Goal: Answer question/provide support: Share knowledge or assist other users

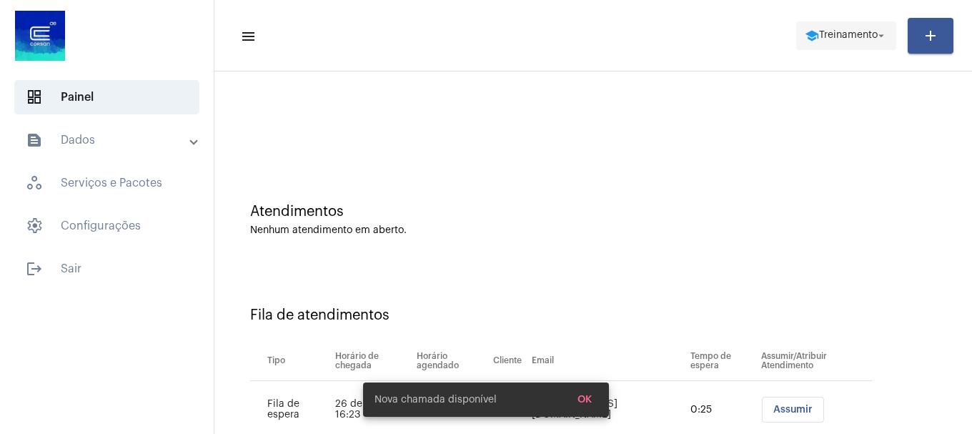
click at [848, 42] on span "school Treinamento arrow_drop_down" at bounding box center [846, 35] width 83 height 26
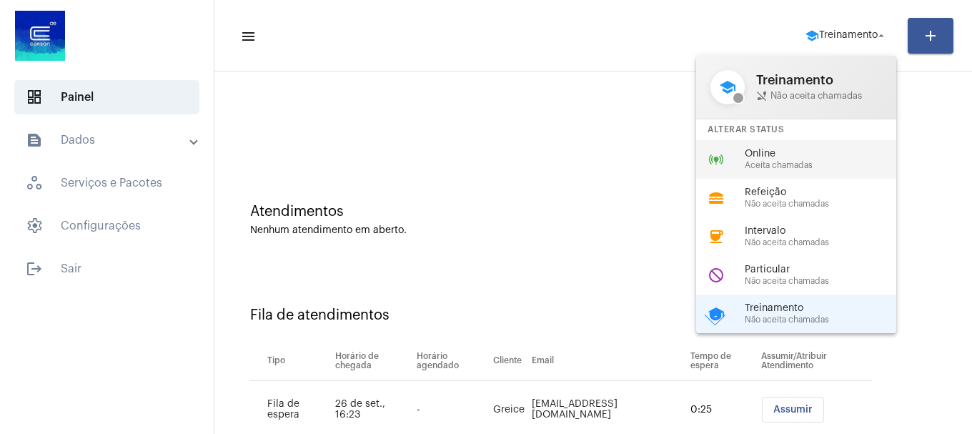
click at [797, 152] on span "Online" at bounding box center [826, 154] width 163 height 11
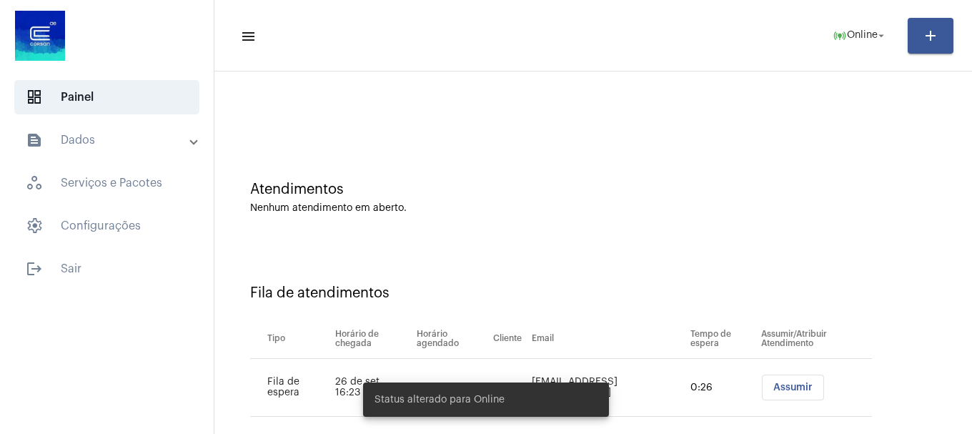
scroll to position [44, 0]
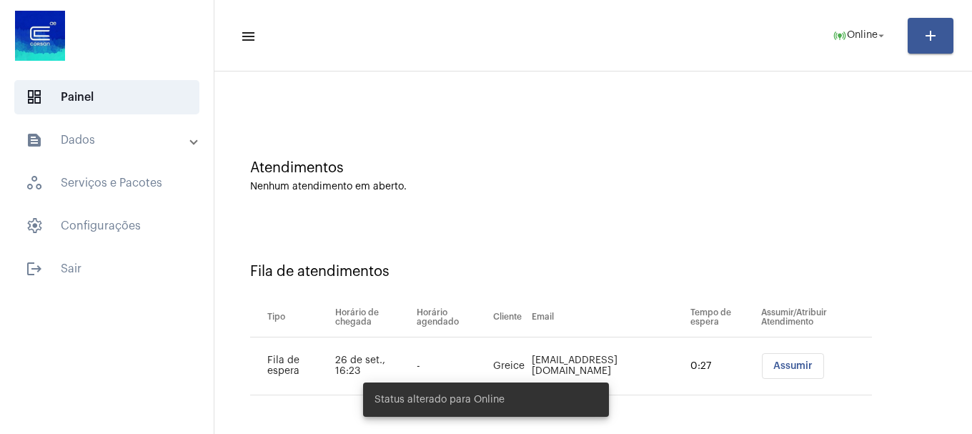
click at [774, 370] on span "Assumir" at bounding box center [792, 366] width 39 height 10
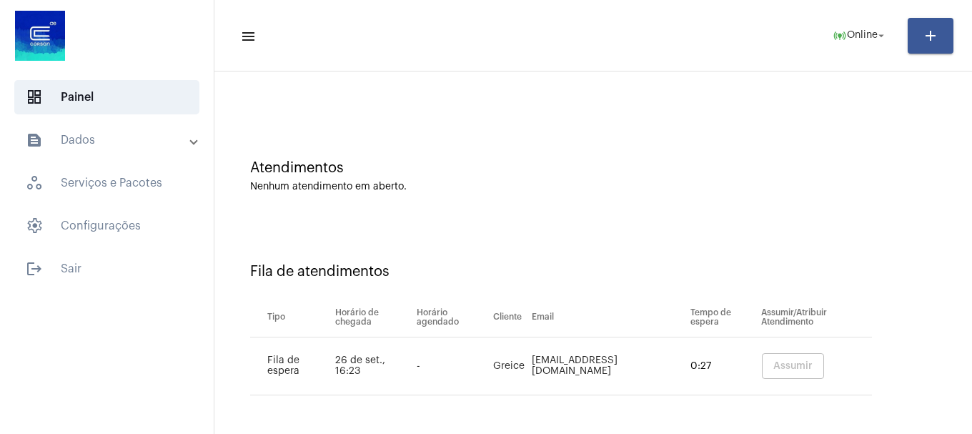
scroll to position [0, 0]
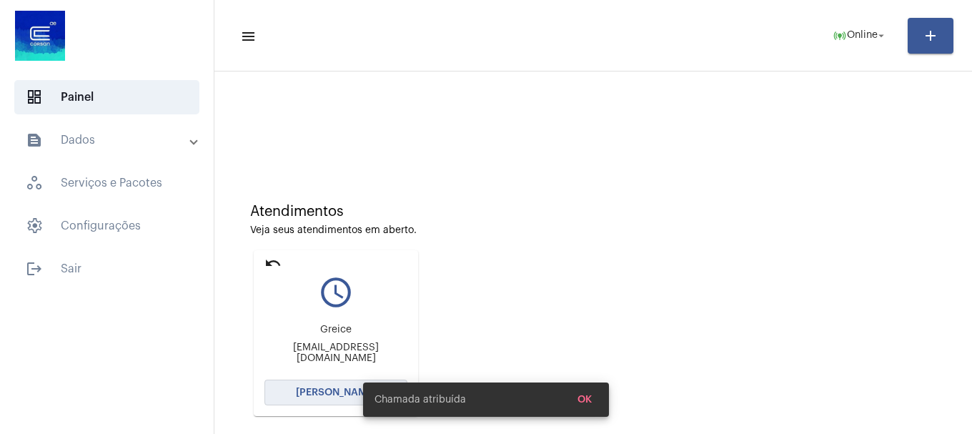
click at [333, 388] on span "[PERSON_NAME]" at bounding box center [336, 392] width 80 height 10
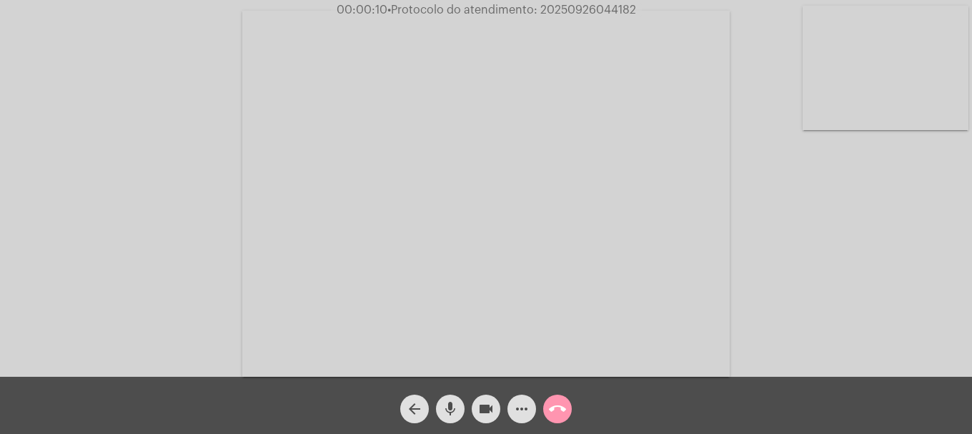
click at [456, 407] on mat-icon "mic" at bounding box center [450, 408] width 17 height 17
click at [454, 407] on mat-icon "mic_off" at bounding box center [450, 408] width 17 height 17
click at [454, 407] on mat-icon "mic" at bounding box center [450, 408] width 17 height 17
click at [454, 407] on mat-icon "mic_off" at bounding box center [450, 408] width 17 height 17
click at [454, 407] on mat-icon "mic" at bounding box center [450, 408] width 17 height 17
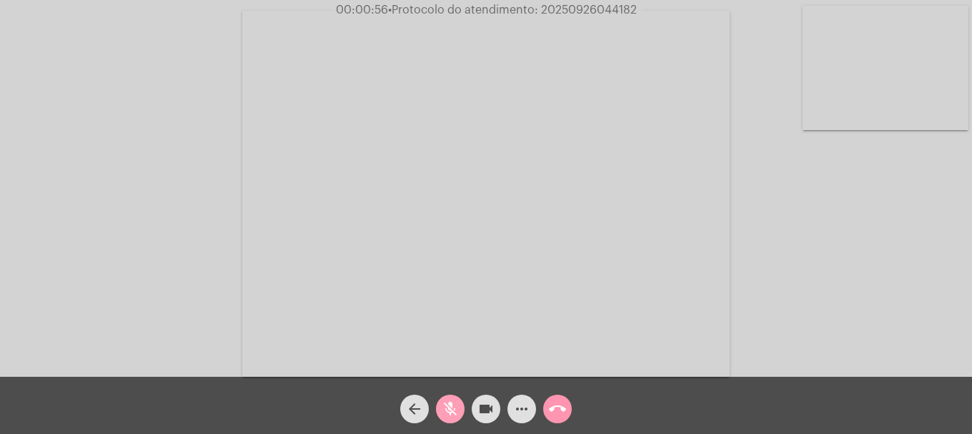
click at [454, 407] on mat-icon "mic_off" at bounding box center [450, 408] width 17 height 17
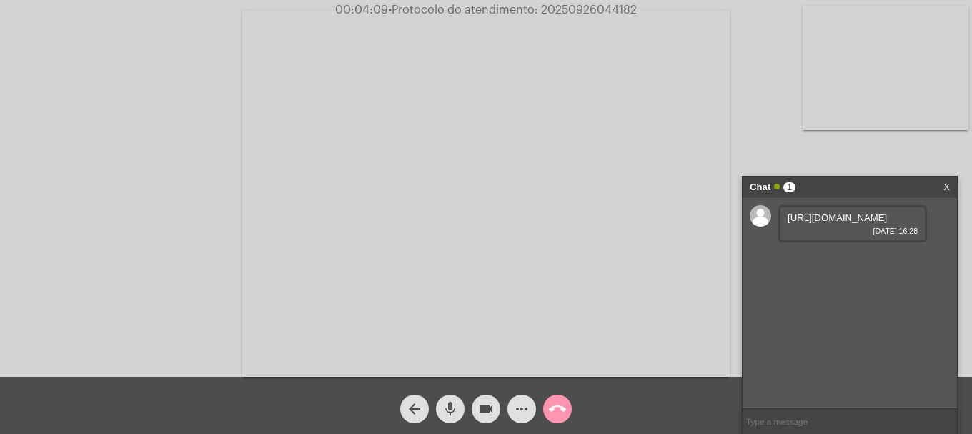
click at [863, 223] on link "[URL][DOMAIN_NAME]" at bounding box center [837, 217] width 99 height 11
click at [484, 417] on mat-icon "videocam" at bounding box center [485, 408] width 17 height 17
click at [485, 412] on mat-icon "videocam_off" at bounding box center [485, 408] width 17 height 17
click at [485, 412] on mat-icon "videocam" at bounding box center [485, 408] width 17 height 17
click at [485, 412] on mat-icon "videocam_off" at bounding box center [485, 408] width 17 height 17
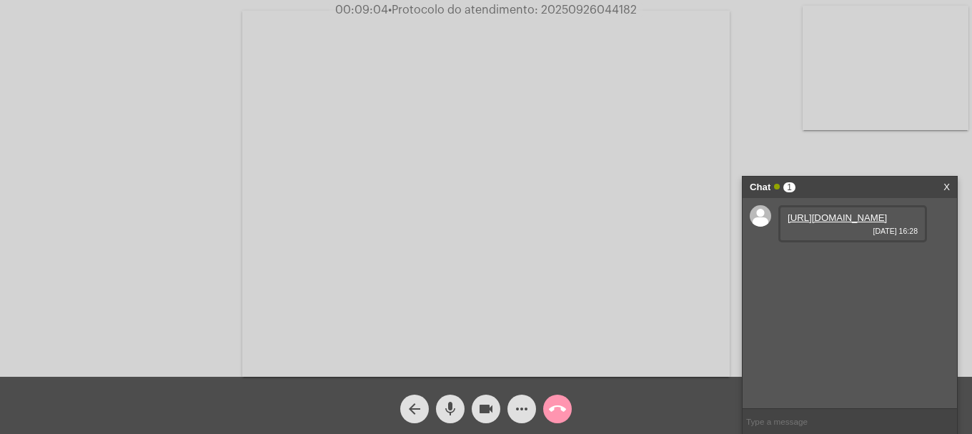
click at [487, 410] on mat-icon "videocam" at bounding box center [485, 408] width 17 height 17
click at [487, 410] on mat-icon "videocam_off" at bounding box center [485, 408] width 17 height 17
click at [484, 401] on mat-icon "videocam" at bounding box center [485, 408] width 17 height 17
click at [483, 401] on mat-icon "videocam_off" at bounding box center [485, 408] width 17 height 17
click at [512, 410] on button "more_horiz" at bounding box center [521, 409] width 29 height 29
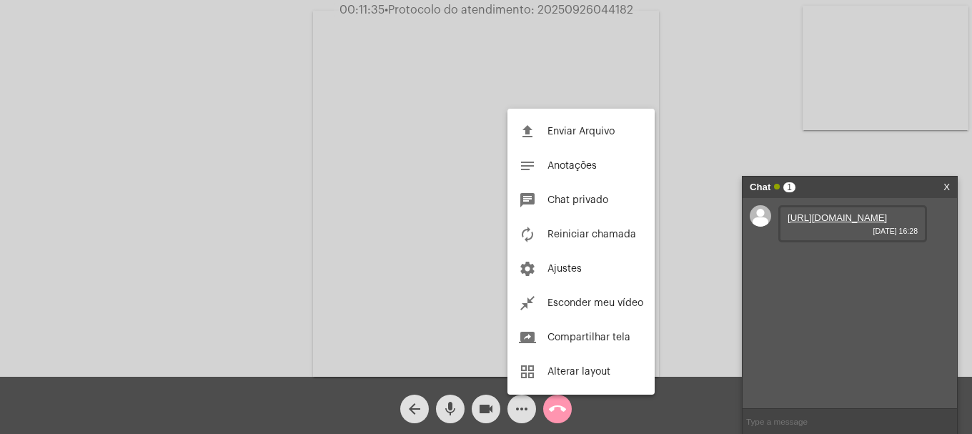
click at [212, 169] on div at bounding box center [486, 217] width 972 height 434
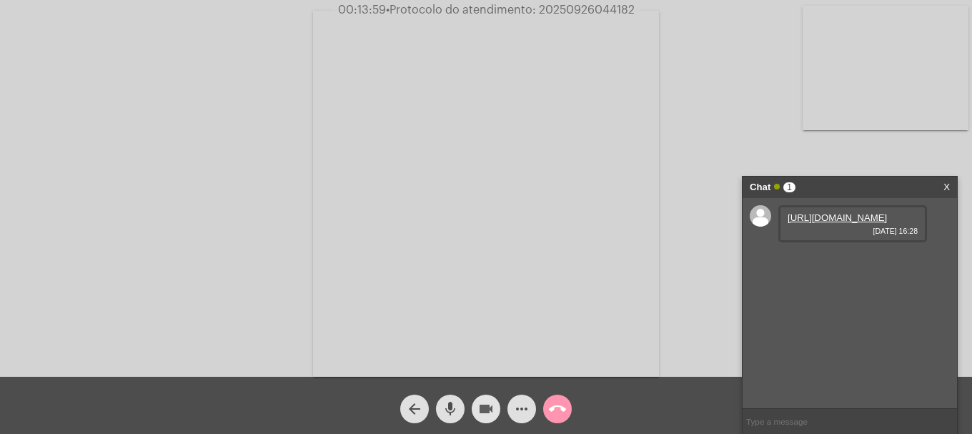
click at [485, 408] on mat-icon "videocam" at bounding box center [485, 408] width 17 height 17
click at [446, 407] on mat-icon "mic" at bounding box center [450, 408] width 17 height 17
click at [447, 422] on span "mic_off" at bounding box center [450, 409] width 17 height 29
click at [471, 410] on div "videocam_off" at bounding box center [486, 405] width 36 height 36
click at [835, 223] on link "[URL][DOMAIN_NAME]" at bounding box center [837, 217] width 99 height 11
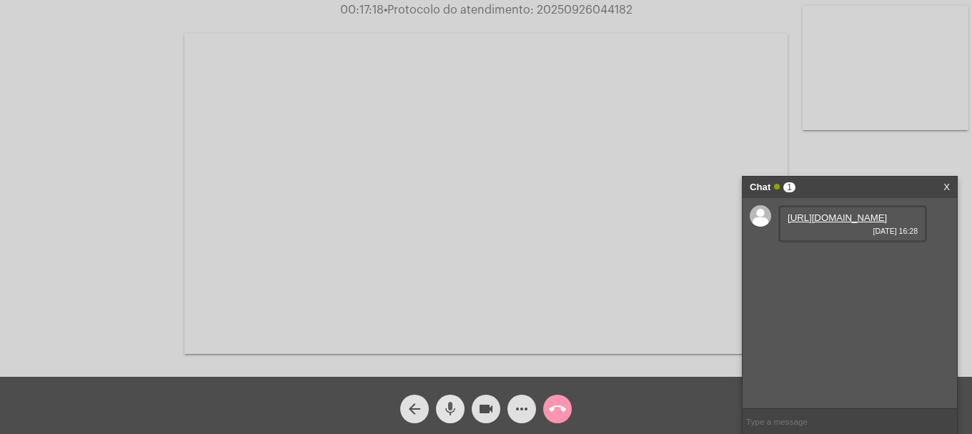
click at [459, 411] on button "mic" at bounding box center [450, 409] width 29 height 29
click at [481, 410] on mat-icon "videocam" at bounding box center [485, 408] width 17 height 17
click at [443, 410] on mat-icon "mic_off" at bounding box center [450, 408] width 17 height 17
click at [443, 410] on mat-icon "mic" at bounding box center [450, 408] width 17 height 17
click at [444, 414] on mat-icon "mic_off" at bounding box center [450, 408] width 17 height 17
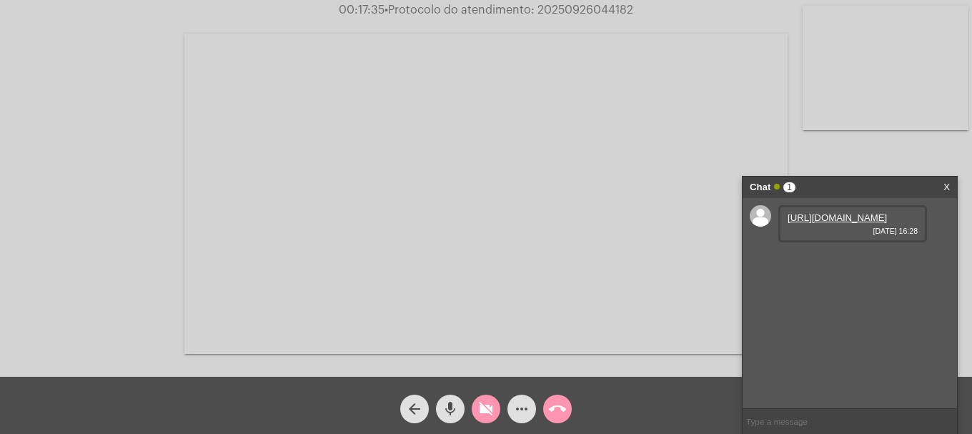
click at [444, 414] on mat-icon "mic" at bounding box center [450, 408] width 17 height 17
click at [460, 409] on button "mic_off" at bounding box center [450, 409] width 29 height 29
click at [474, 413] on button "videocam_off" at bounding box center [486, 409] width 29 height 29
click at [825, 264] on link "[URL][DOMAIN_NAME]" at bounding box center [837, 258] width 99 height 11
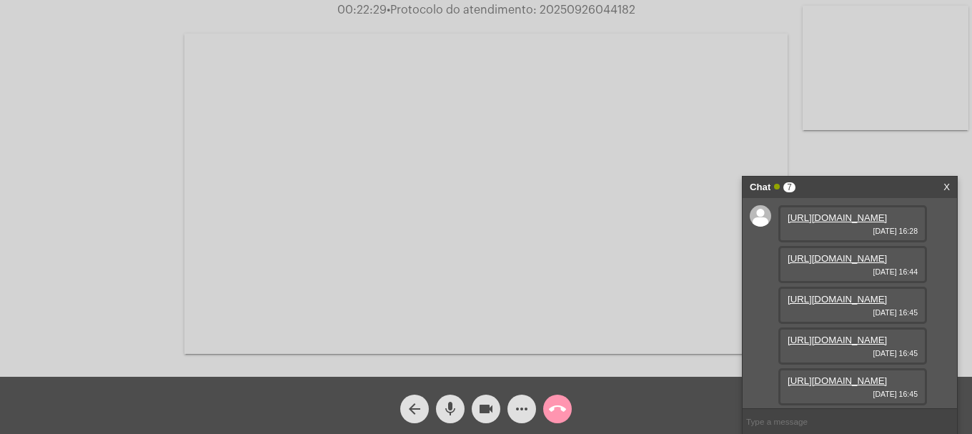
click at [824, 304] on link "[URL][DOMAIN_NAME]" at bounding box center [837, 299] width 99 height 11
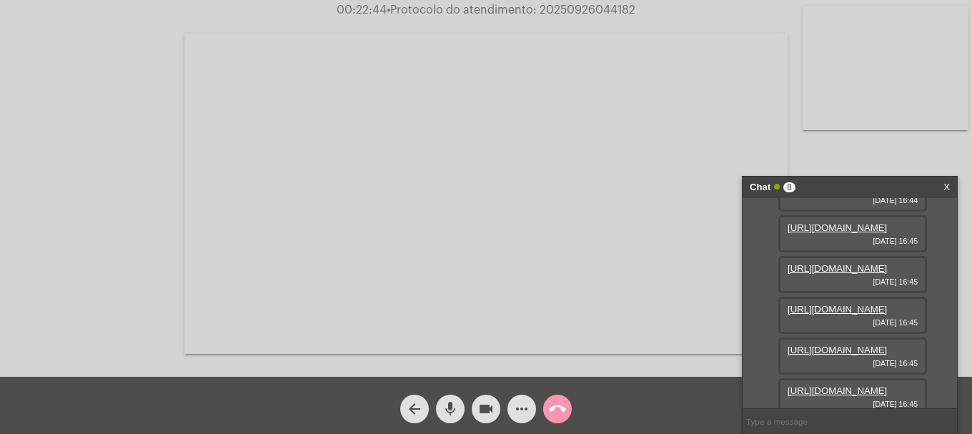
scroll to position [272, 0]
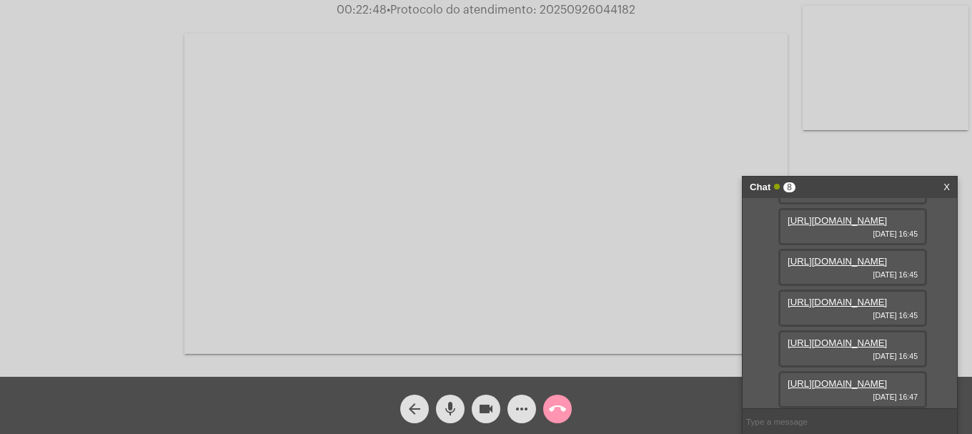
click at [848, 378] on link "[URL][DOMAIN_NAME]" at bounding box center [837, 383] width 99 height 11
click at [823, 226] on link "[URL][DOMAIN_NAME]" at bounding box center [837, 220] width 99 height 11
click at [476, 412] on button "videocam" at bounding box center [486, 409] width 29 height 29
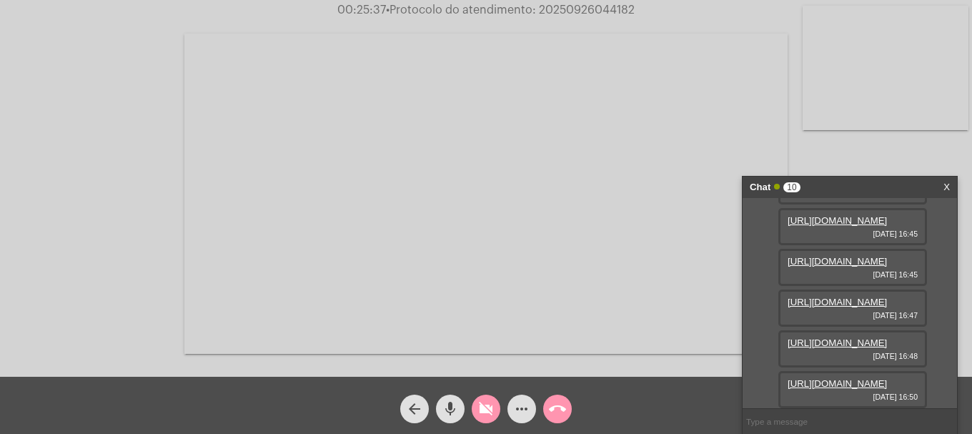
scroll to position [450, 0]
click at [477, 410] on button "videocam_off" at bounding box center [486, 409] width 29 height 29
click at [843, 378] on link "[URL][DOMAIN_NAME]" at bounding box center [837, 383] width 99 height 11
click at [588, 13] on span "• Protocolo do atendimento: 20250926044182" at bounding box center [511, 9] width 249 height 11
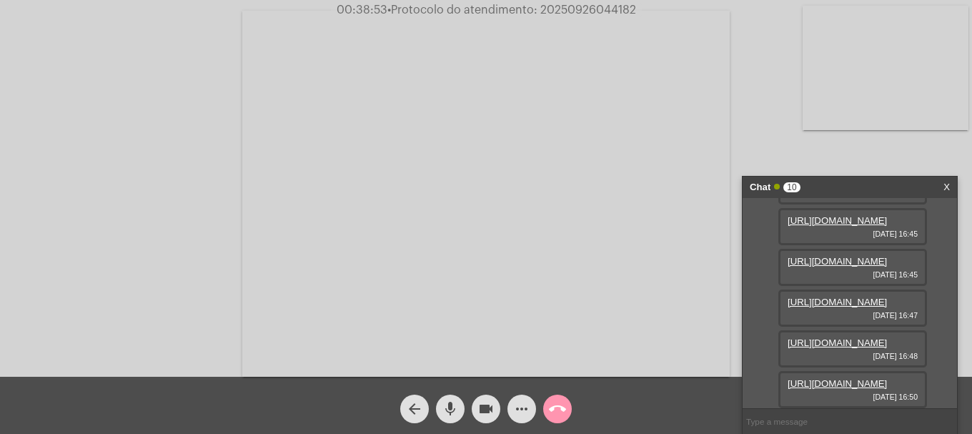
click at [588, 13] on span "• Protocolo do atendimento: 20250926044182" at bounding box center [511, 9] width 249 height 11
copy span "20250926044182"
click at [806, 429] on input "text" at bounding box center [850, 421] width 214 height 25
click at [809, 421] on input "text" at bounding box center [850, 421] width 214 height 25
paste input "20250926044182"
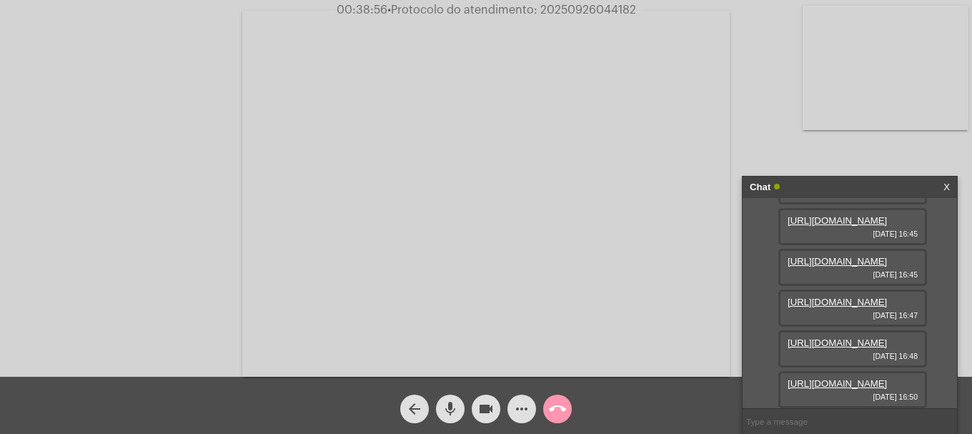
type input "20250926044182"
click at [564, 415] on mat-icon "call_end" at bounding box center [557, 408] width 17 height 17
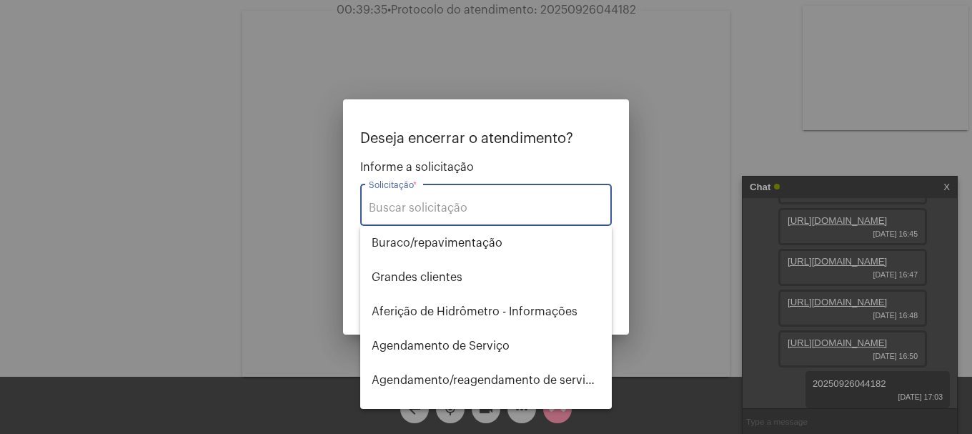
click at [490, 202] on input "Solicitação *" at bounding box center [486, 208] width 234 height 13
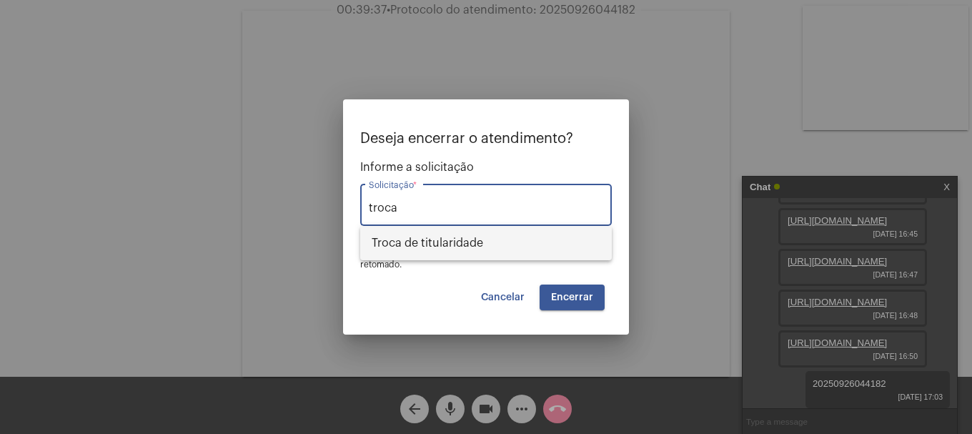
click at [454, 239] on span "Troca de titularidade" at bounding box center [486, 243] width 229 height 34
type input "Troca de titularidade"
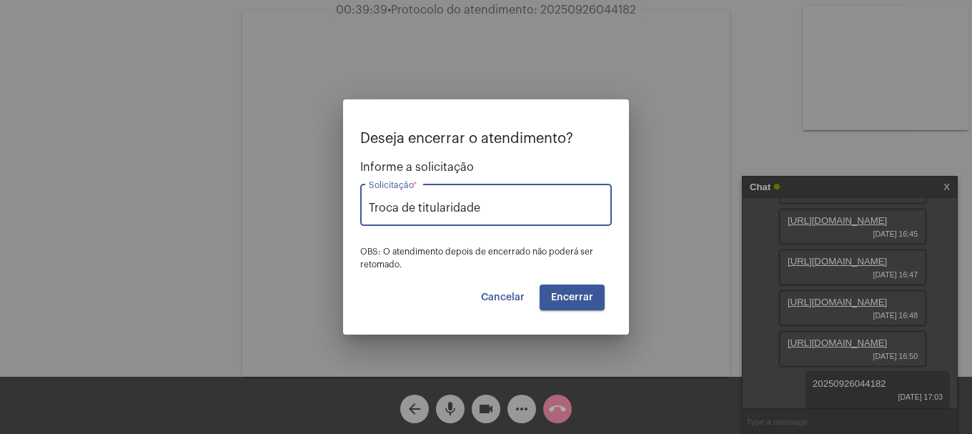
click at [574, 299] on span "Encerrar" at bounding box center [572, 297] width 42 height 10
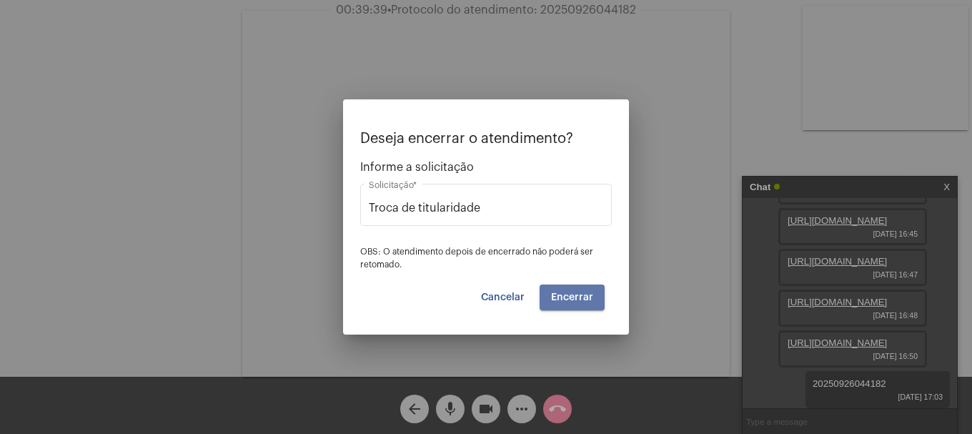
click at [574, 299] on span "Encerrar" at bounding box center [572, 297] width 42 height 10
